Goal: Task Accomplishment & Management: Use online tool/utility

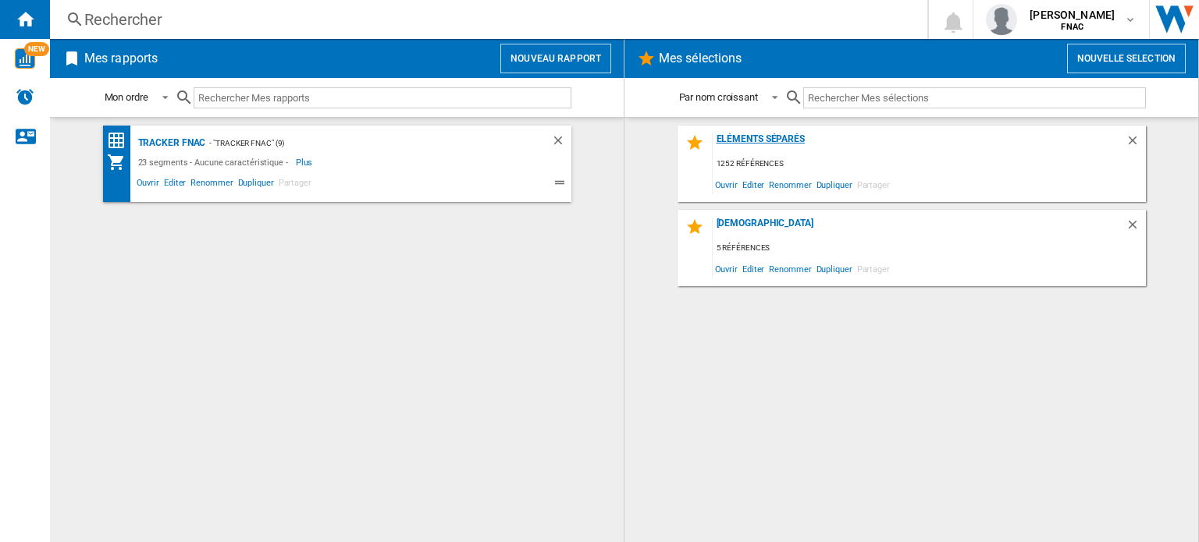
click at [783, 137] on div "Eléments Séparés" at bounding box center [919, 143] width 413 height 21
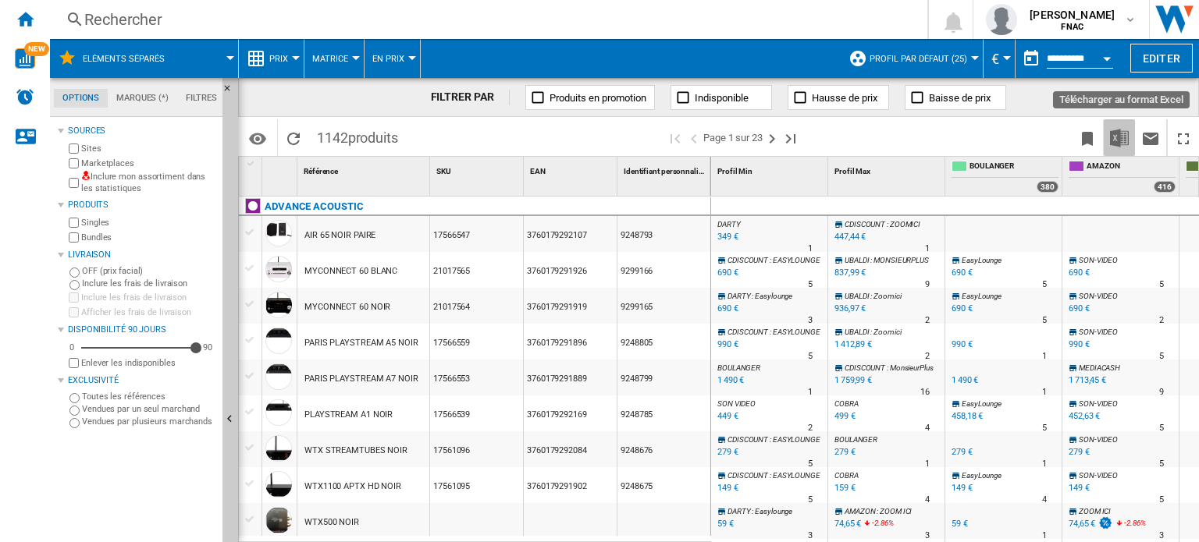
click at [1124, 133] on img "Télécharger au format Excel" at bounding box center [1119, 138] width 19 height 19
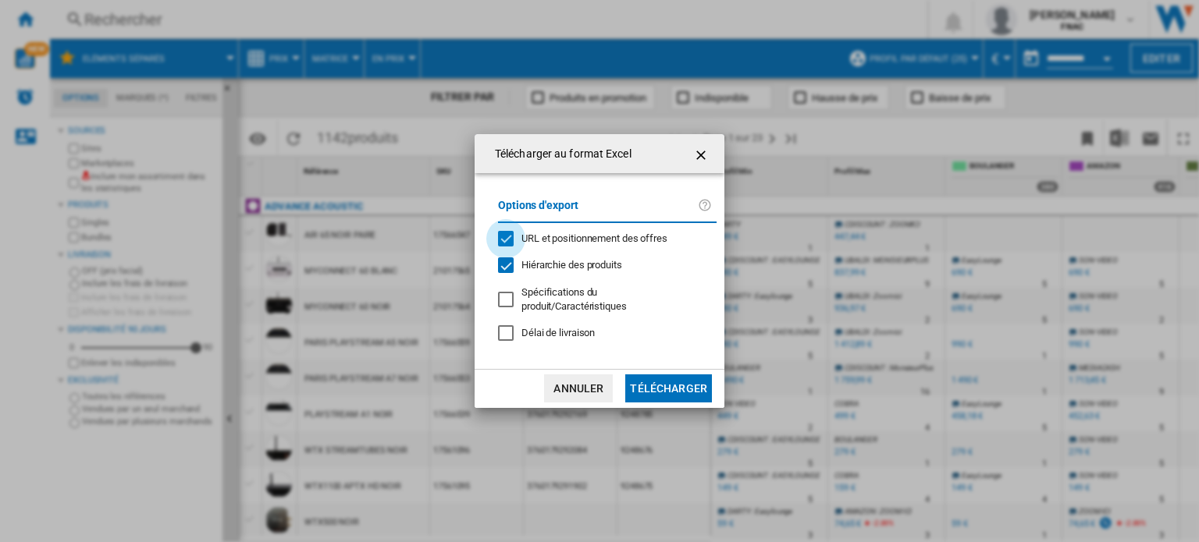
click at [510, 245] on div "URL et positionnement des offres" at bounding box center [506, 239] width 16 height 16
click at [679, 379] on button "Télécharger" at bounding box center [668, 389] width 87 height 28
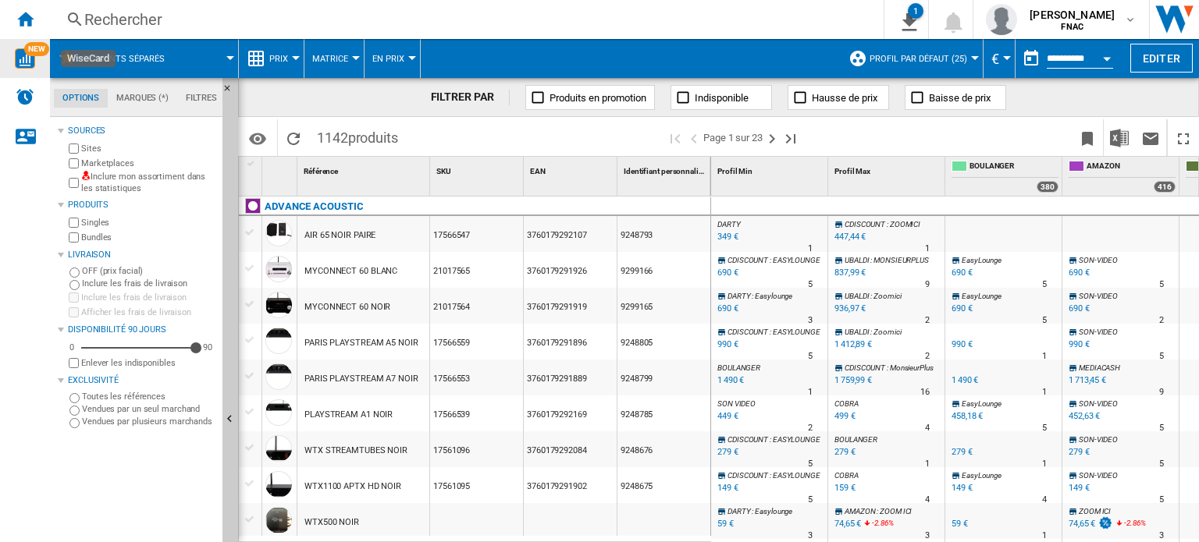
click at [27, 55] on img "WiseCard" at bounding box center [25, 58] width 20 height 20
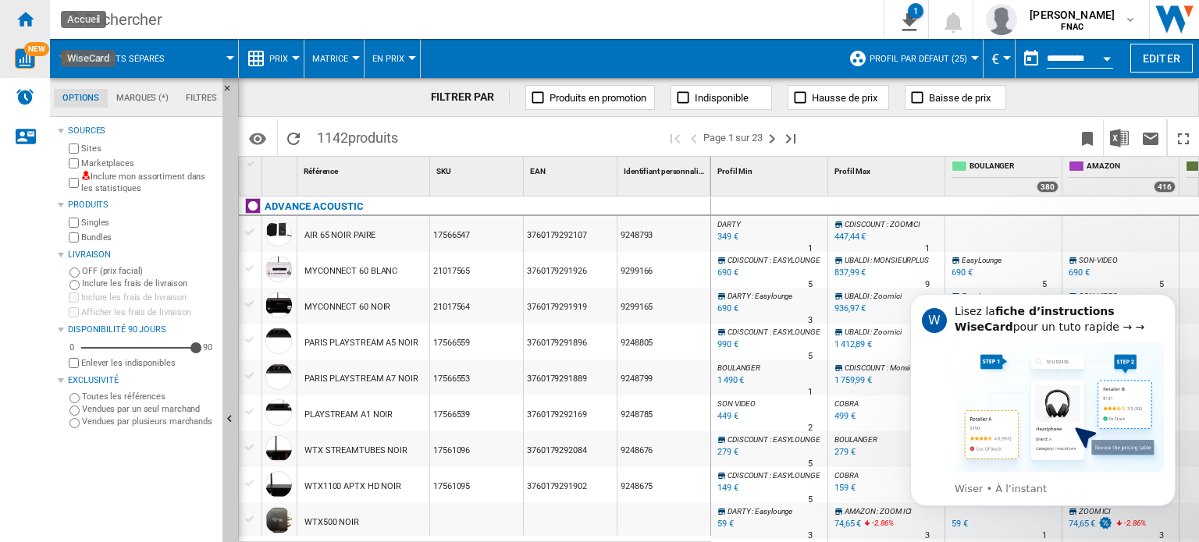
click at [28, 22] on ng-md-icon "Accueil" at bounding box center [25, 18] width 19 height 19
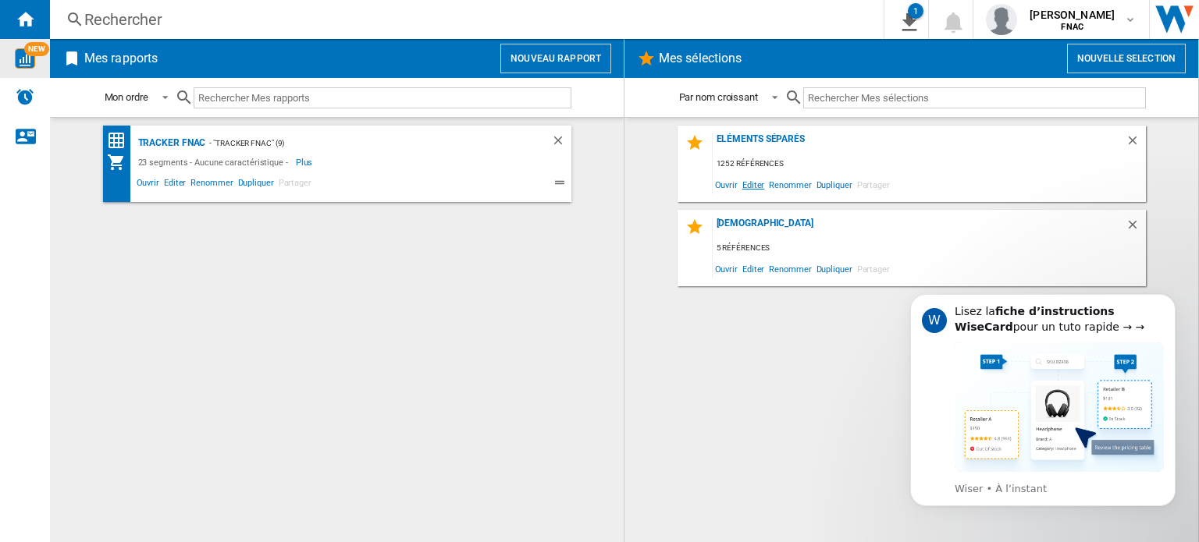
click at [756, 182] on span "Editer" at bounding box center [753, 184] width 27 height 21
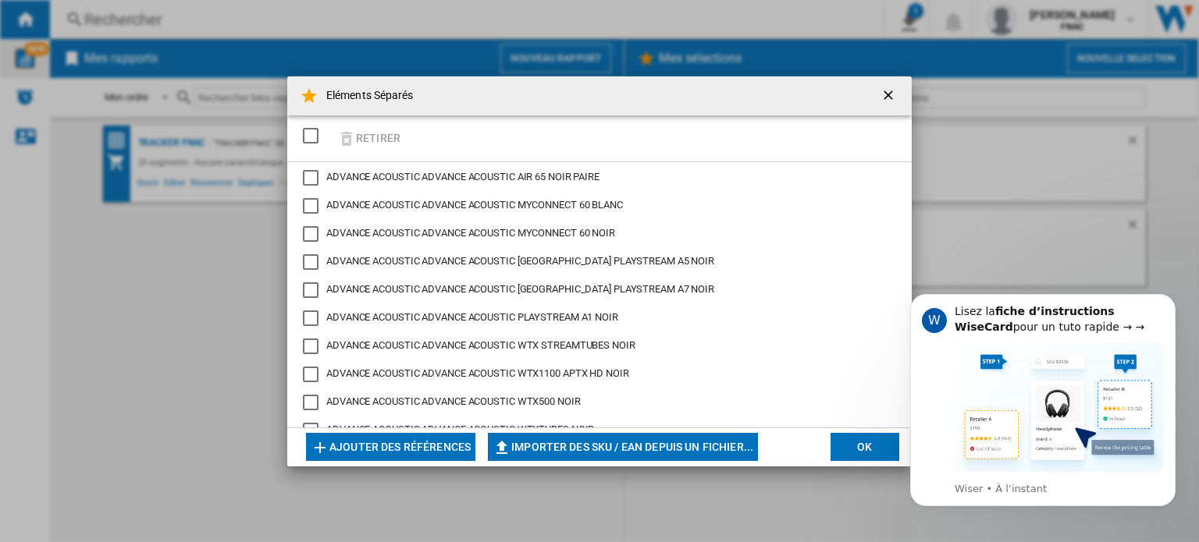
click at [893, 93] on ng-md-icon "getI18NText('BUTTONS.CLOSE_DIALOG')" at bounding box center [889, 96] width 19 height 19
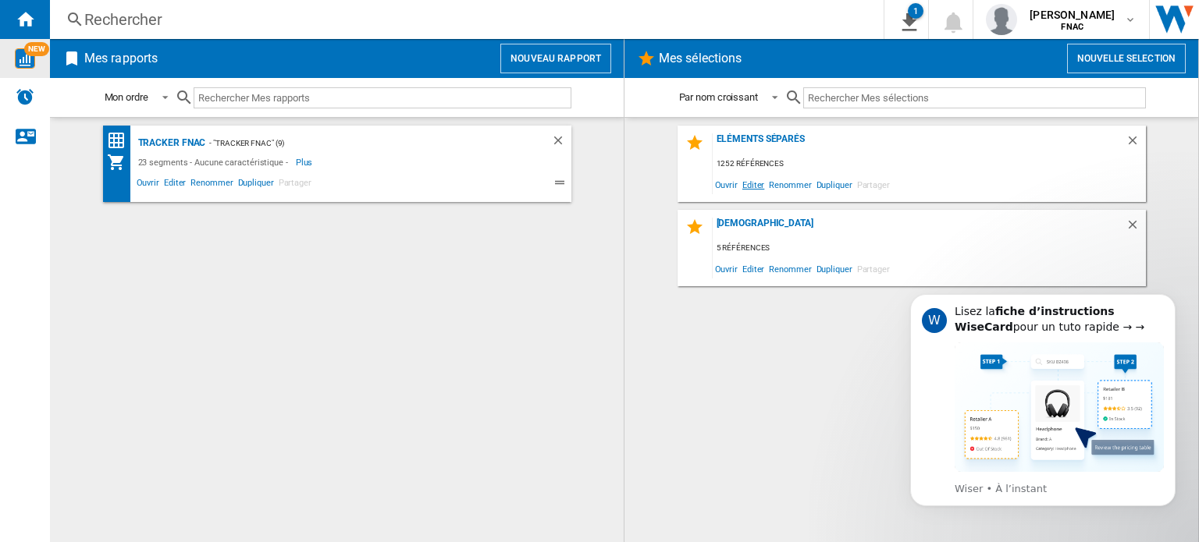
click at [749, 185] on span "Editer" at bounding box center [753, 184] width 27 height 21
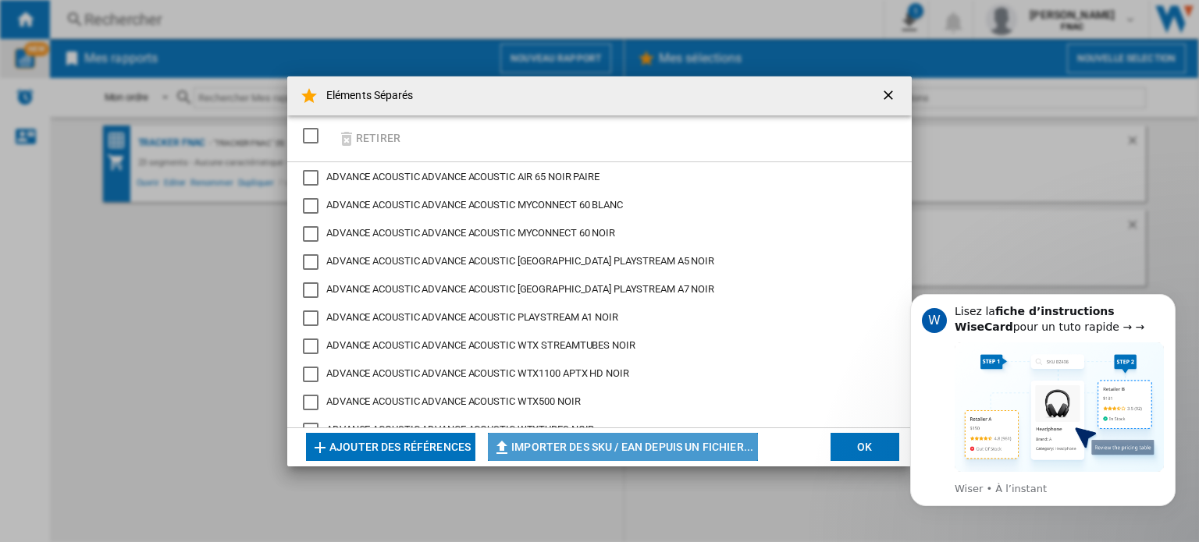
click at [584, 447] on button "Importer des SKU / EAN depuis un fichier..." at bounding box center [623, 447] width 270 height 28
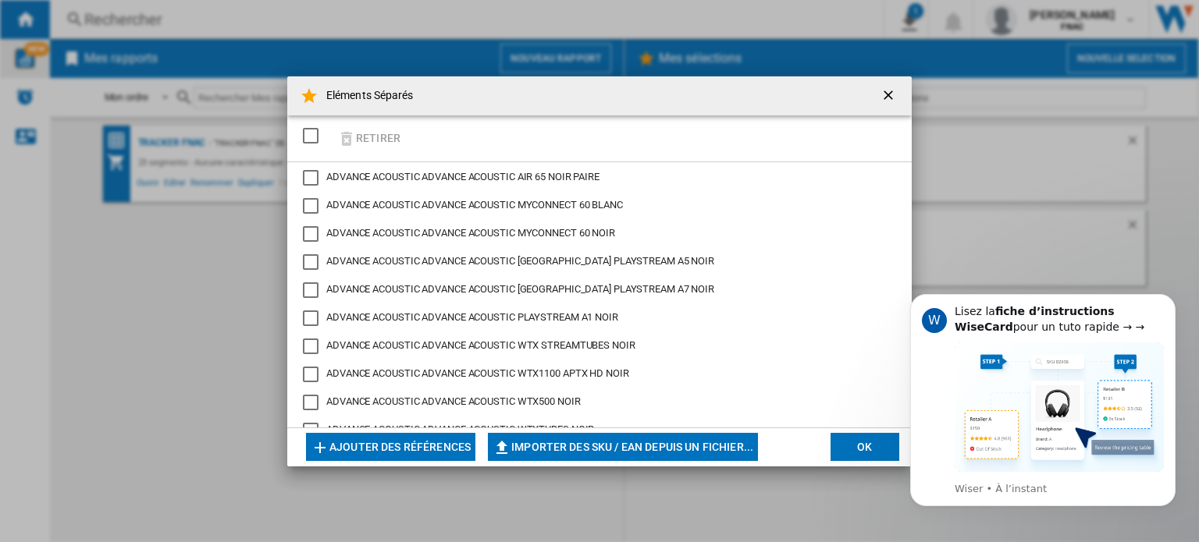
type input "**********"
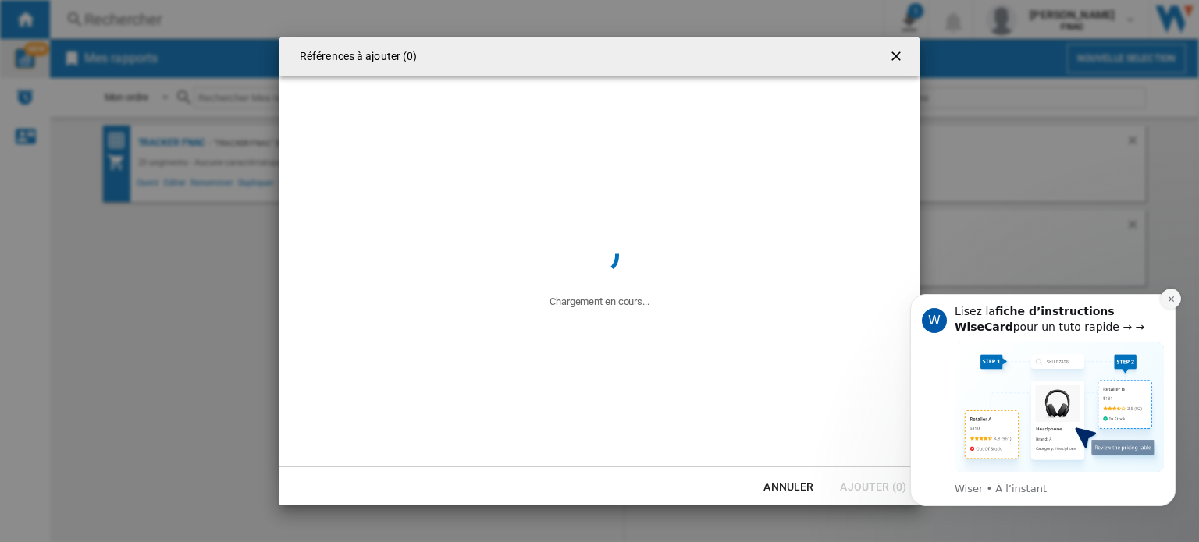
click at [1169, 301] on icon "Dismiss notification" at bounding box center [1170, 299] width 5 height 5
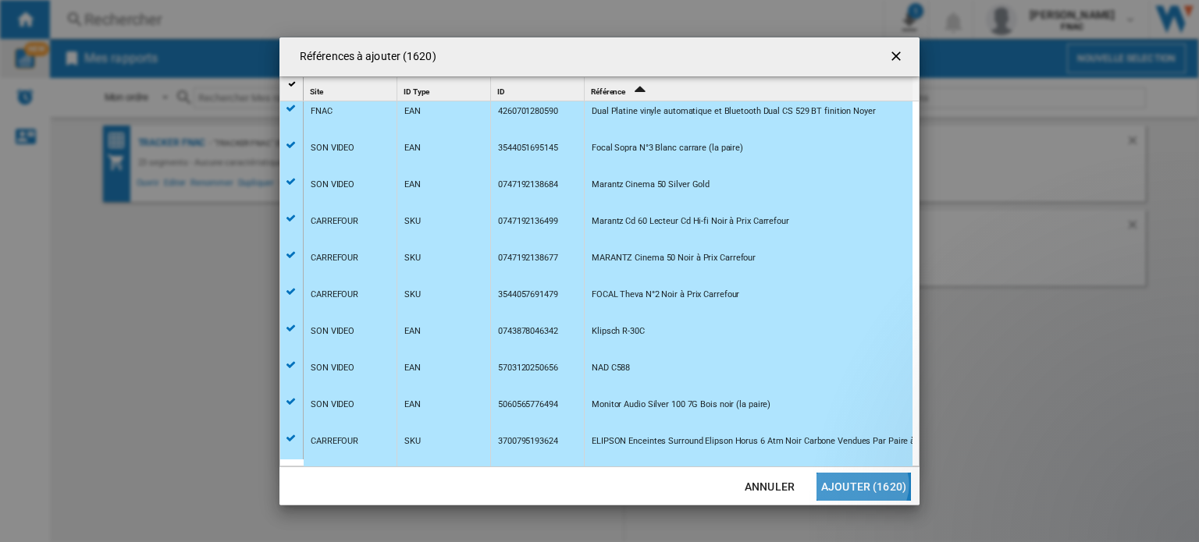
click at [864, 485] on button "Ajouter (1620)" at bounding box center [863, 487] width 94 height 28
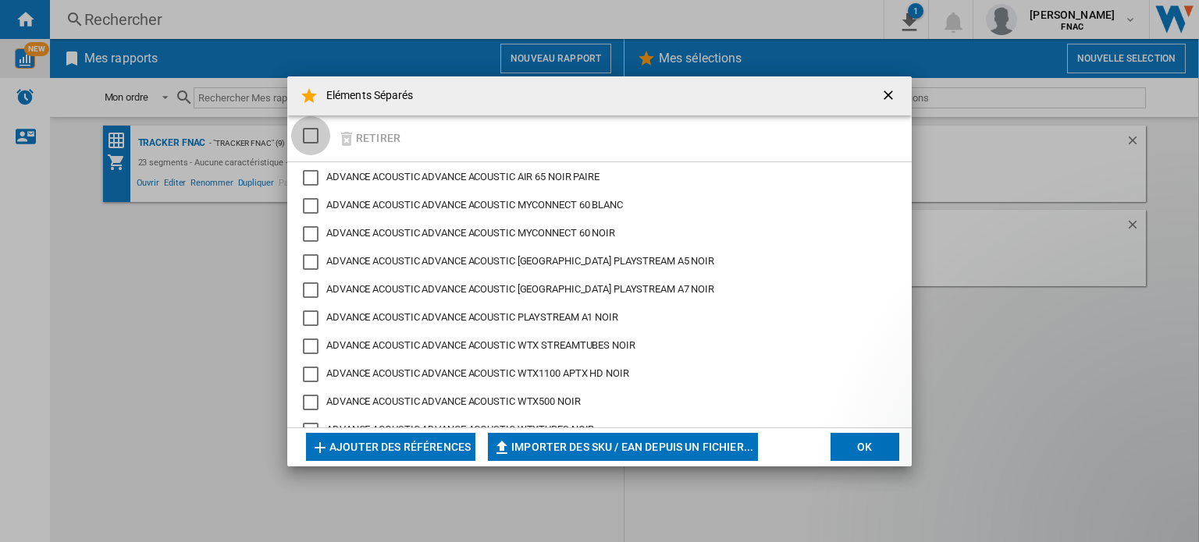
click at [309, 137] on div "SELECTIONS.EDITION_POPUP.SELECT_DESELECT" at bounding box center [311, 136] width 16 height 16
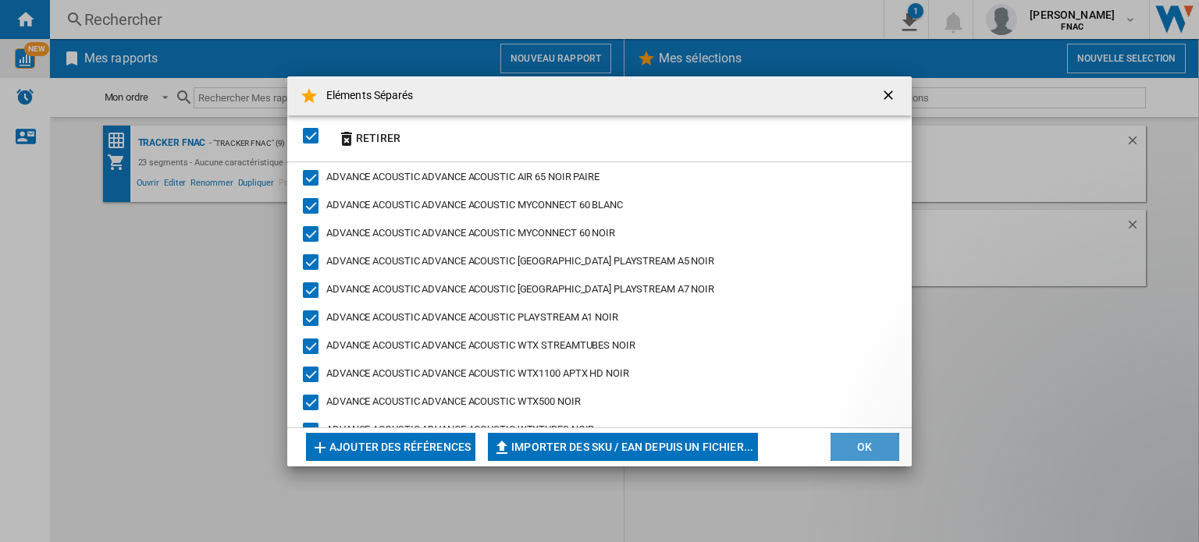
click at [868, 439] on button "OK" at bounding box center [865, 447] width 69 height 28
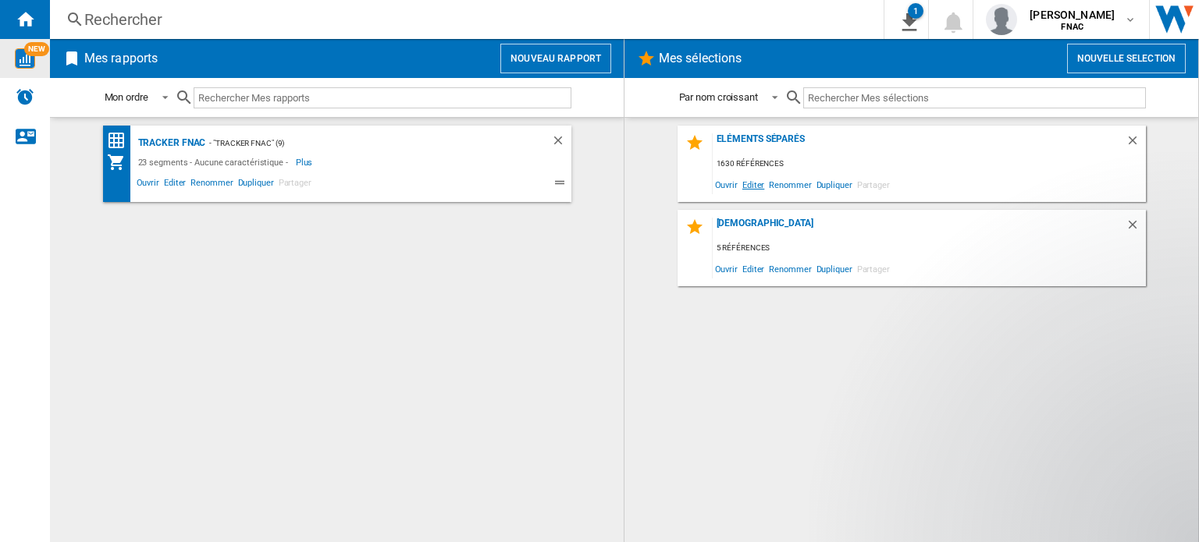
click at [748, 187] on span "Editer" at bounding box center [753, 184] width 27 height 21
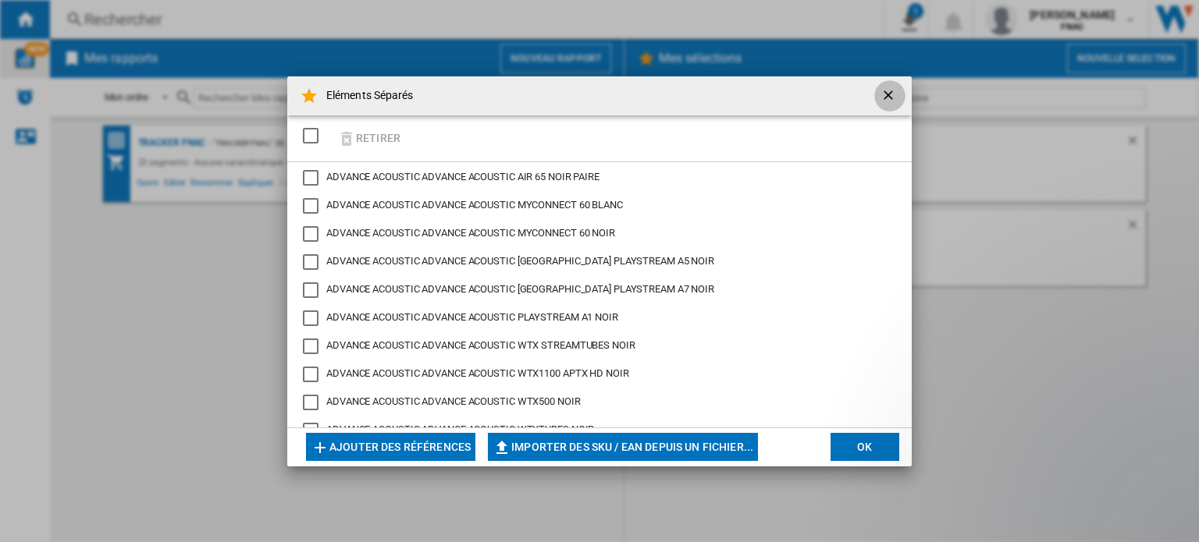
click at [884, 94] on ng-md-icon "getI18NText('BUTTONS.CLOSE_DIALOG')" at bounding box center [889, 96] width 19 height 19
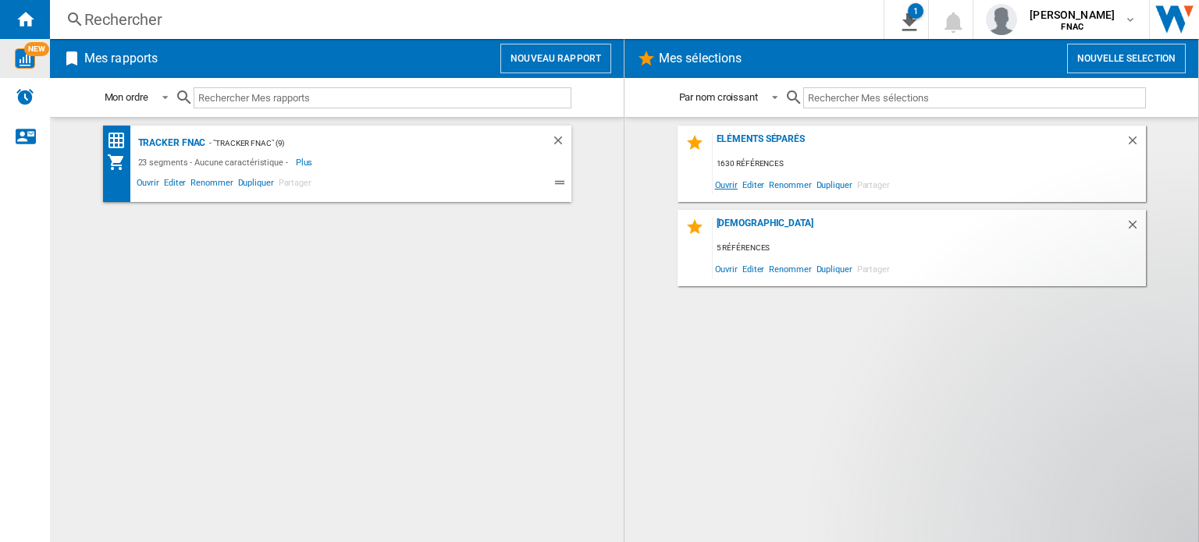
click at [727, 183] on span "Ouvrir" at bounding box center [726, 184] width 27 height 21
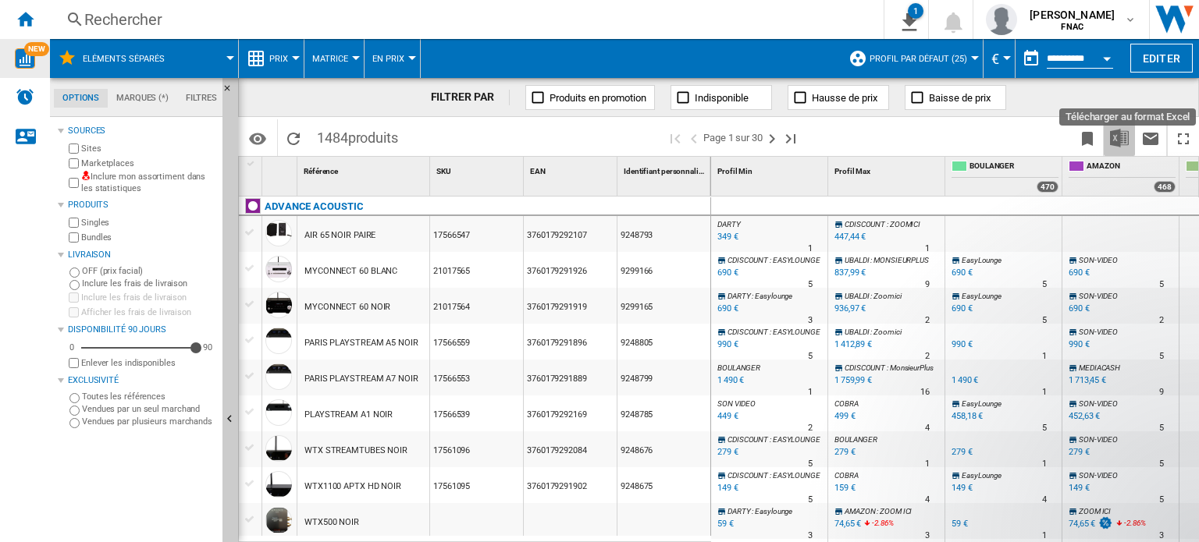
click at [1116, 137] on img "Télécharger au format Excel" at bounding box center [1119, 138] width 19 height 19
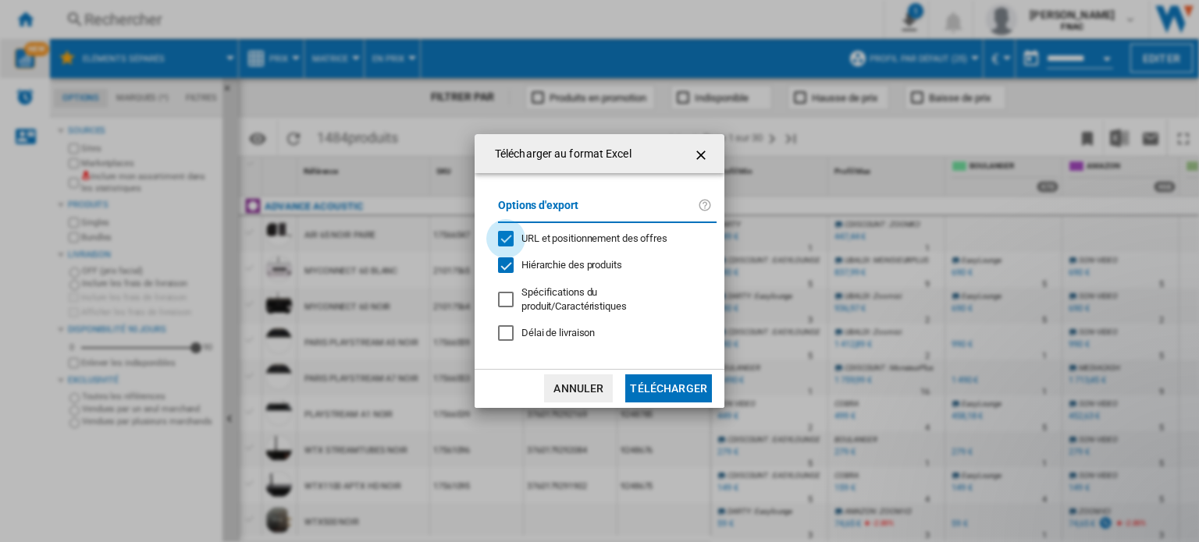
click at [506, 243] on div "URL et positionnement des offres" at bounding box center [506, 239] width 16 height 16
click at [648, 375] on button "Télécharger" at bounding box center [668, 389] width 87 height 28
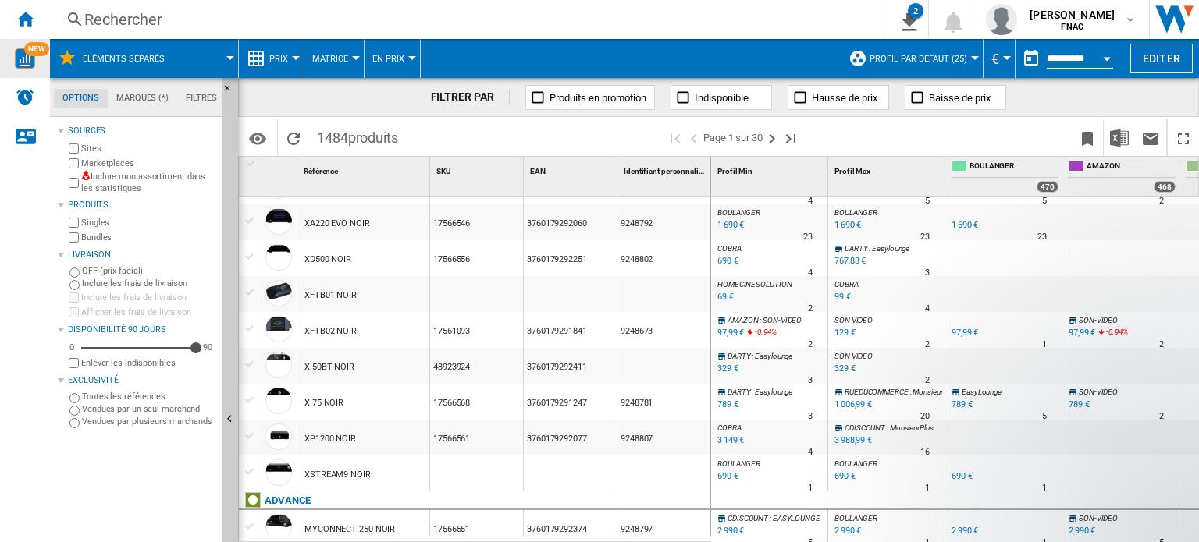
scroll to position [474, 0]
